Goal: Check status: Check status

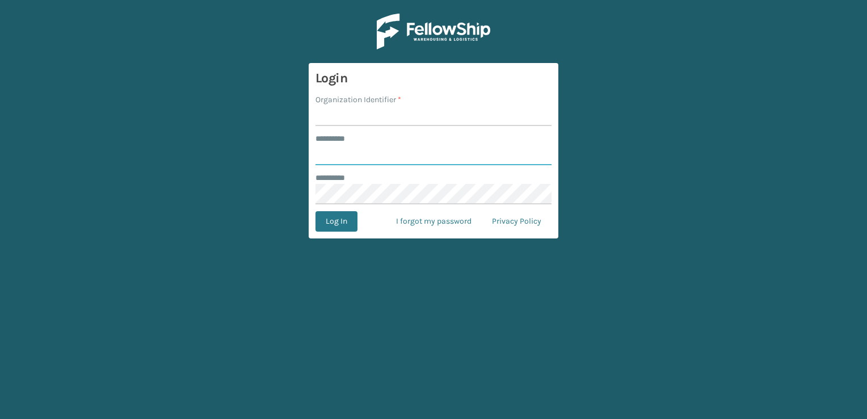
type input "***"
type input "SuperAdminOrganization"
click at [343, 223] on button "Log In" at bounding box center [336, 221] width 42 height 20
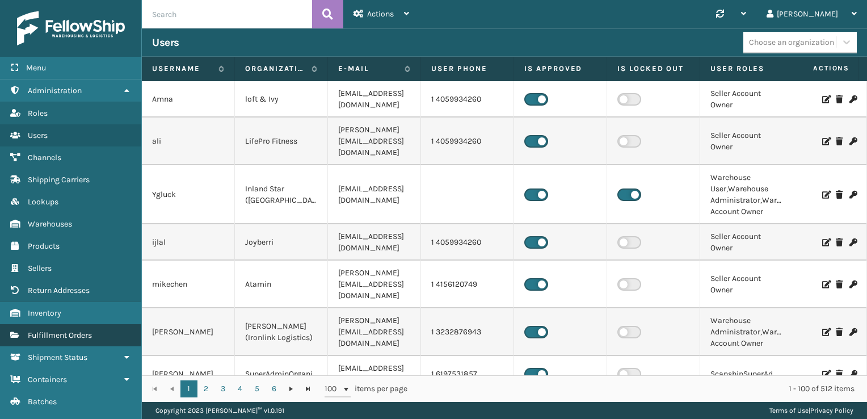
click at [57, 332] on span "Fulfillment Orders" at bounding box center [60, 335] width 64 height 10
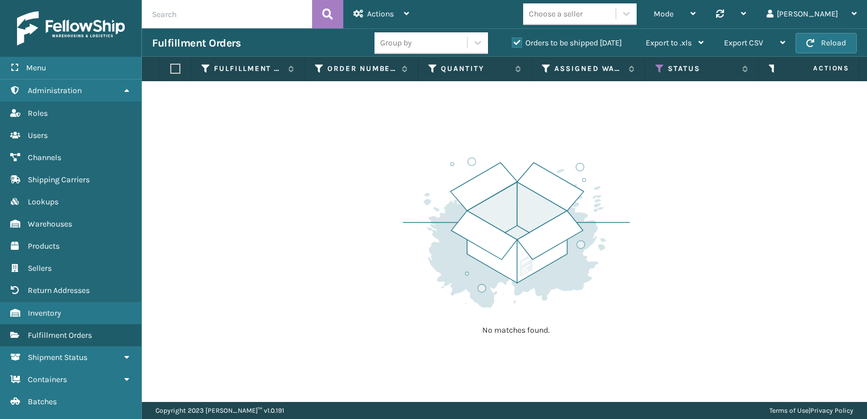
paste input "1Z57R9X70395063818"
type input "1Z57R9X70395063818"
click at [322, 11] on icon at bounding box center [327, 14] width 11 height 17
click at [518, 44] on label "Orders to be shipped [DATE]" at bounding box center [567, 43] width 110 height 10
click at [512, 44] on input "Orders to be shipped [DATE]" at bounding box center [512, 39] width 1 height 7
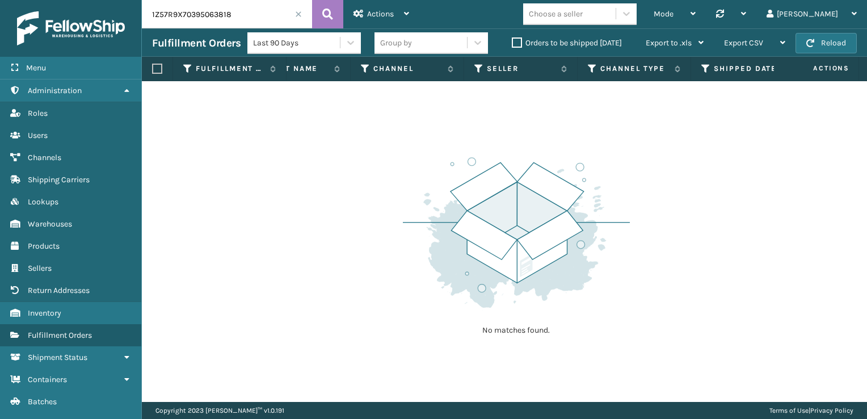
scroll to position [0, 1036]
